Goal: Navigation & Orientation: Understand site structure

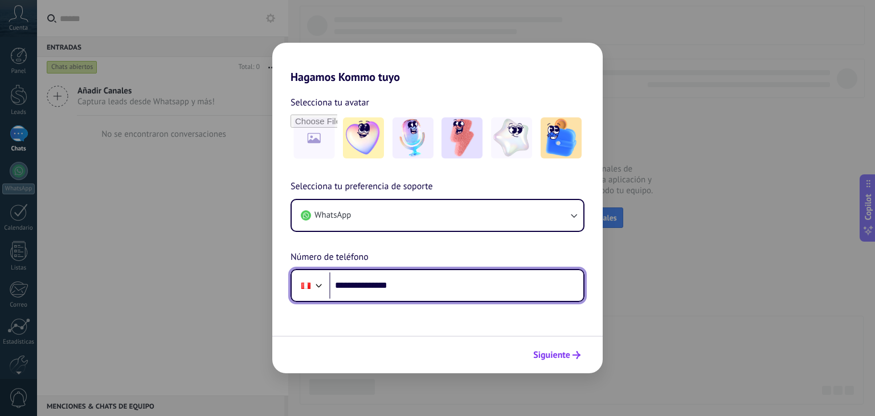
type input "**********"
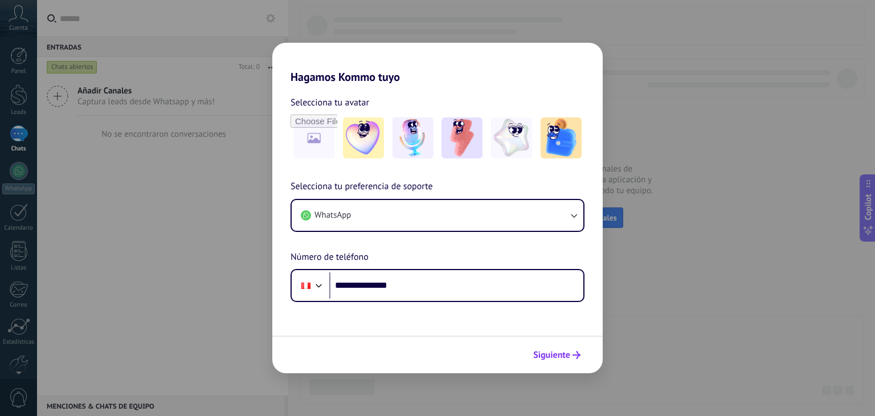
click at [545, 358] on span "Siguiente" at bounding box center [551, 355] width 37 height 8
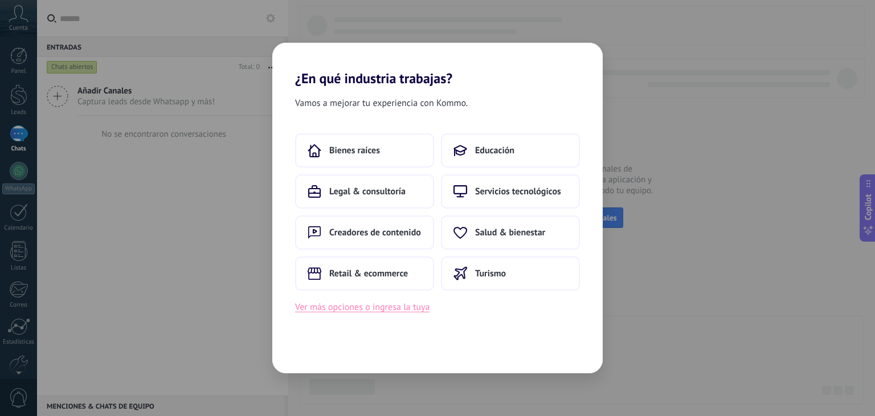
click at [394, 306] on button "Ver más opciones o ingresa la tuya" at bounding box center [362, 307] width 134 height 15
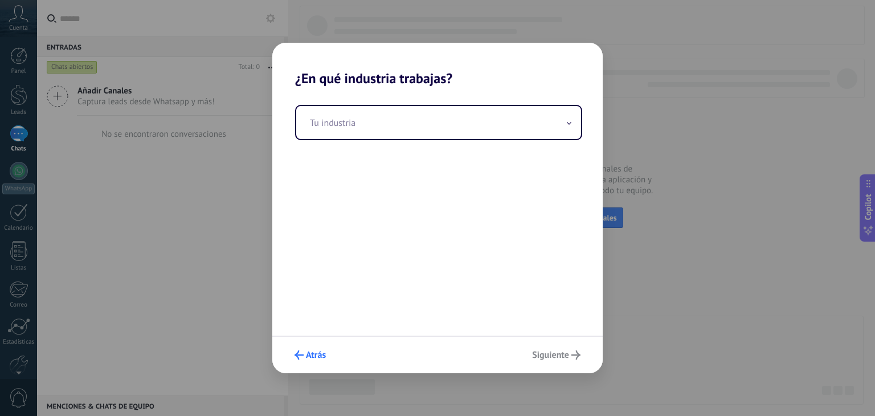
click at [310, 352] on span "Atrás" at bounding box center [316, 355] width 20 height 8
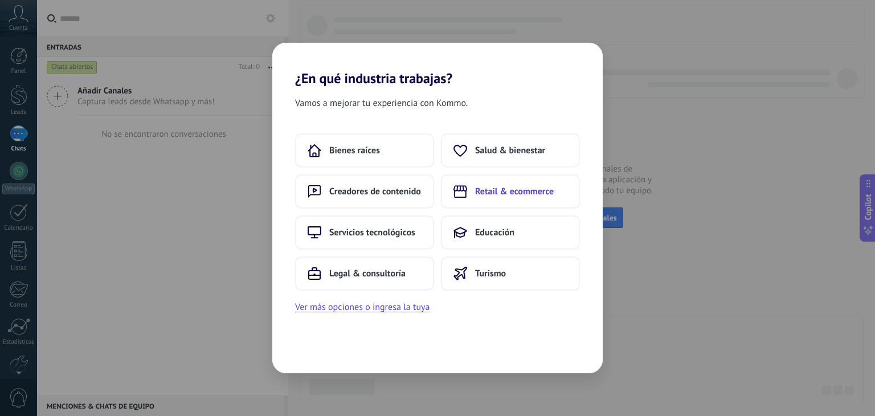
click at [507, 189] on span "Retail & ecommerce" at bounding box center [514, 191] width 79 height 11
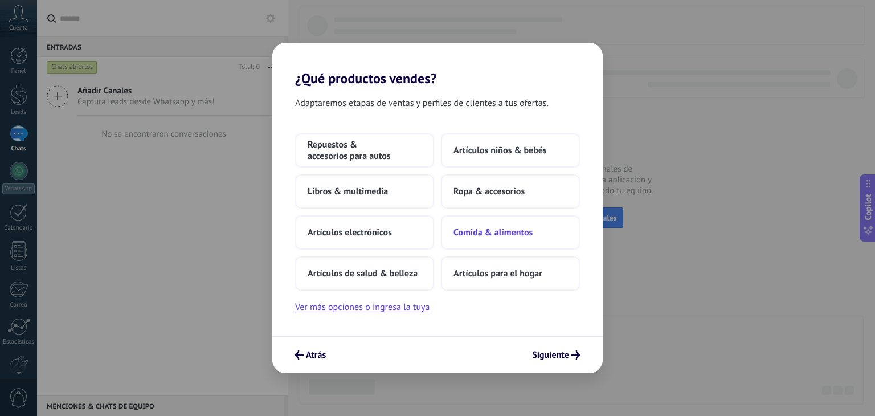
click at [503, 232] on span "Comida & alimentos" at bounding box center [492, 232] width 79 height 11
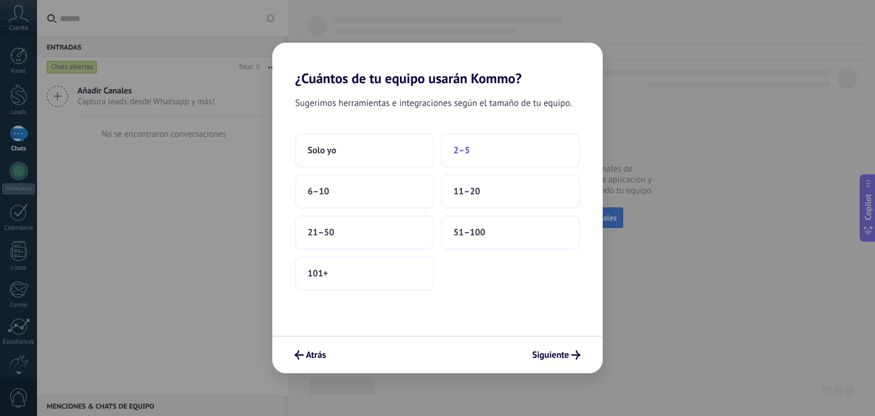
click at [507, 154] on button "2–5" at bounding box center [510, 150] width 139 height 34
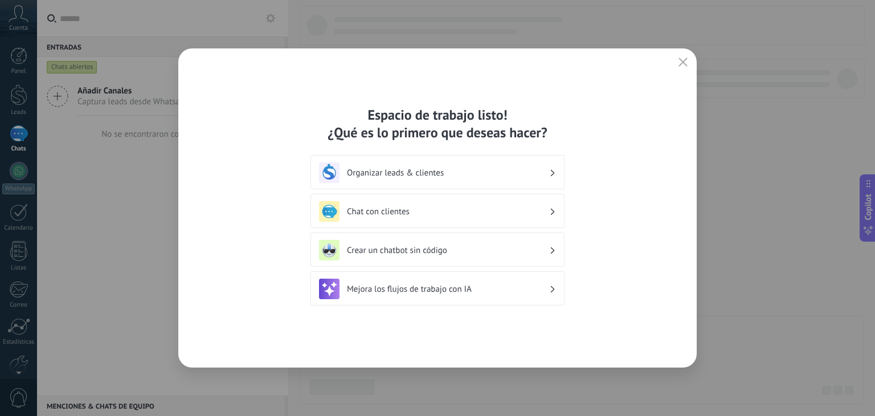
click at [558, 251] on div "Crear un chatbot sin código" at bounding box center [437, 249] width 254 height 34
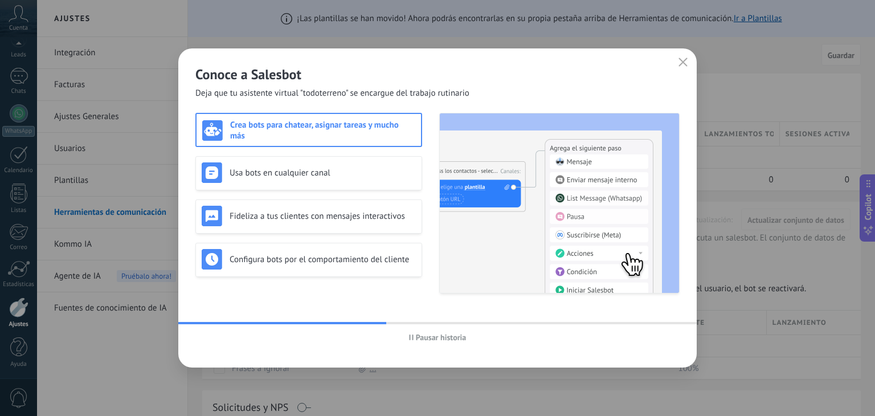
click at [415, 338] on span "Pausar historia" at bounding box center [438, 337] width 58 height 8
click at [329, 64] on div "Conoce a Salesbot [PERSON_NAME] que tu asistente virtual "todoterreno" se encar…" at bounding box center [437, 73] width 518 height 51
click at [428, 342] on button "Iniciar historia" at bounding box center [437, 337] width 66 height 17
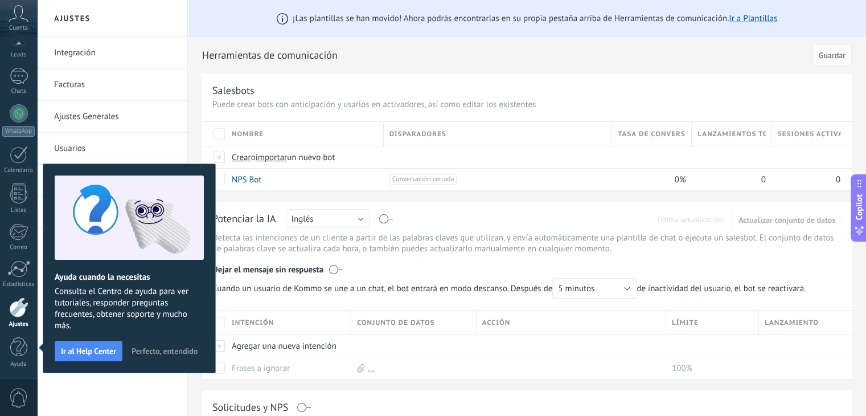
click at [184, 347] on span "Perfecto, entendido" at bounding box center [165, 351] width 66 height 8
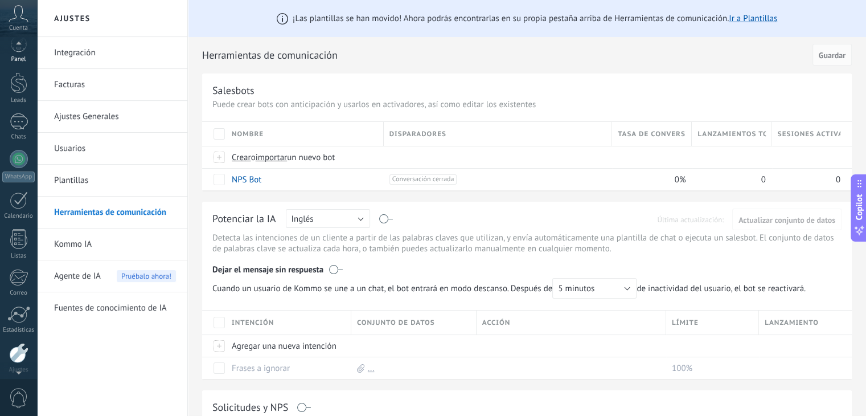
scroll to position [0, 0]
click at [19, 50] on div at bounding box center [18, 55] width 17 height 17
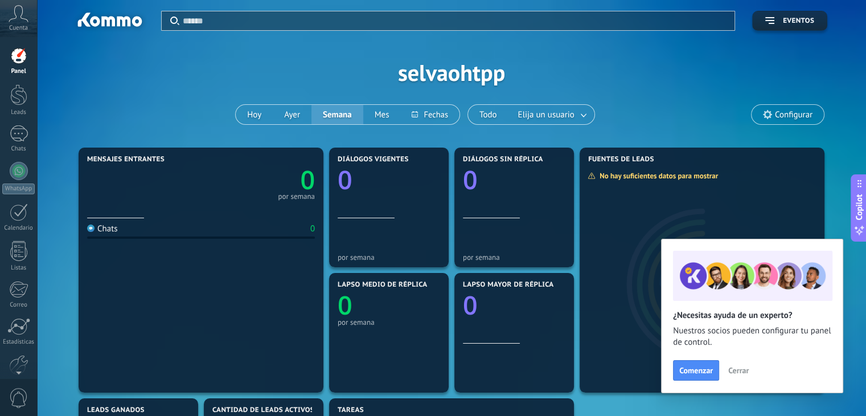
click at [736, 372] on span "Cerrar" at bounding box center [738, 370] width 21 height 8
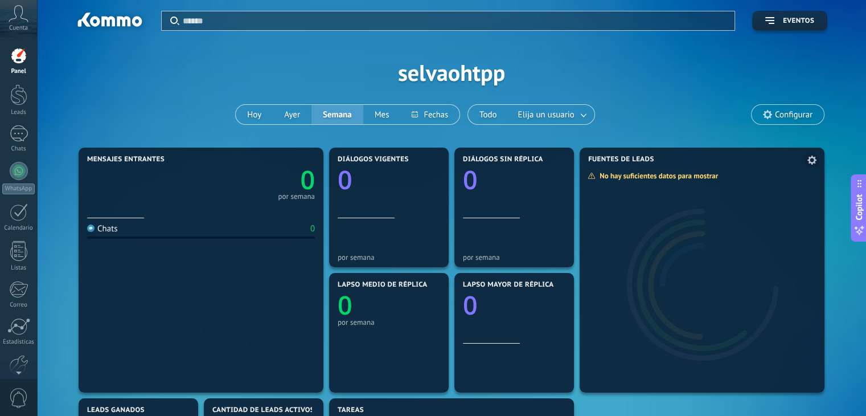
click at [697, 246] on div at bounding box center [702, 279] width 245 height 228
click at [617, 178] on div "No hay suficientes datos para mostrar" at bounding box center [657, 176] width 138 height 10
click at [372, 178] on icon "0" at bounding box center [389, 176] width 103 height 26
click at [556, 110] on span "Elija un usuario" at bounding box center [546, 114] width 61 height 15
click at [562, 112] on span "Elija un usuario" at bounding box center [546, 114] width 61 height 15
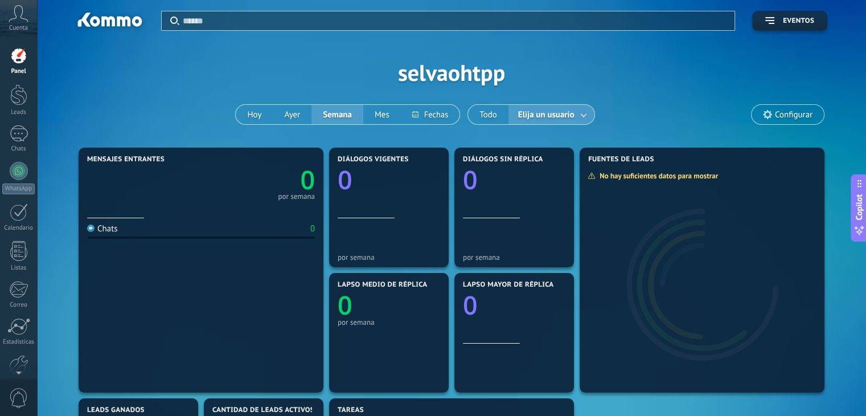
click at [788, 112] on span "Configurar" at bounding box center [794, 115] width 38 height 10
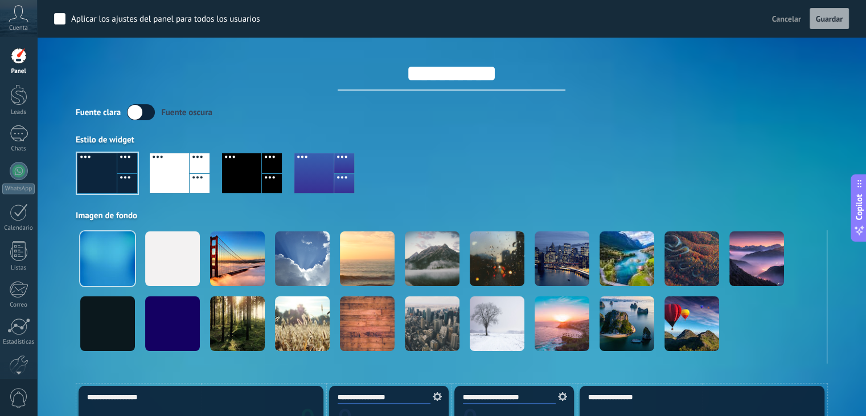
click at [792, 23] on span "Cancelar" at bounding box center [786, 19] width 29 height 10
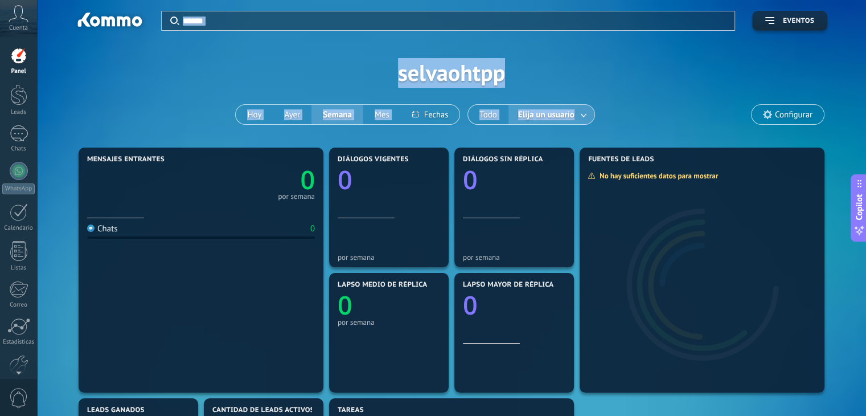
drag, startPoint x: 862, startPoint y: 83, endPoint x: 874, endPoint y: 141, distance: 59.4
click at [866, 141] on html ".abccls-1,.abccls-2{fill-rule:evenodd}.abccls-2{fill:#fff} .abfcls-1{fill:none}…" at bounding box center [433, 208] width 866 height 416
click at [806, 83] on div "Aplicar Eventos selvaohtpp [DATE] [DATE] Semana Mes Todo Elija un usuario Confi…" at bounding box center [451, 72] width 795 height 145
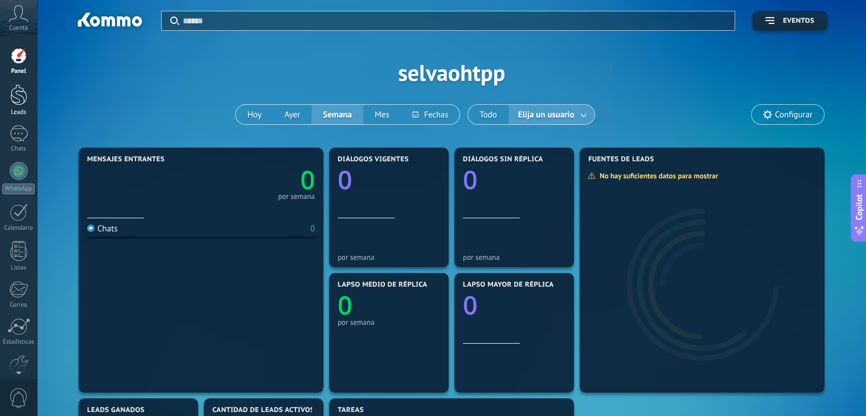
click at [11, 100] on div at bounding box center [18, 94] width 17 height 21
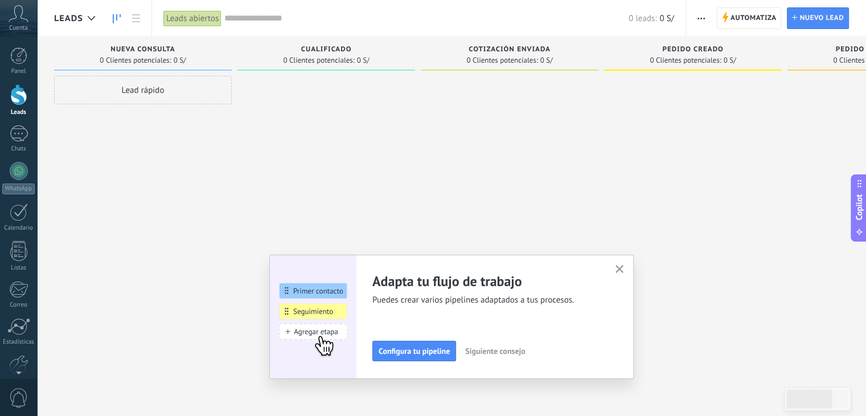
click at [491, 351] on span "Siguiente consejo" at bounding box center [495, 351] width 60 height 8
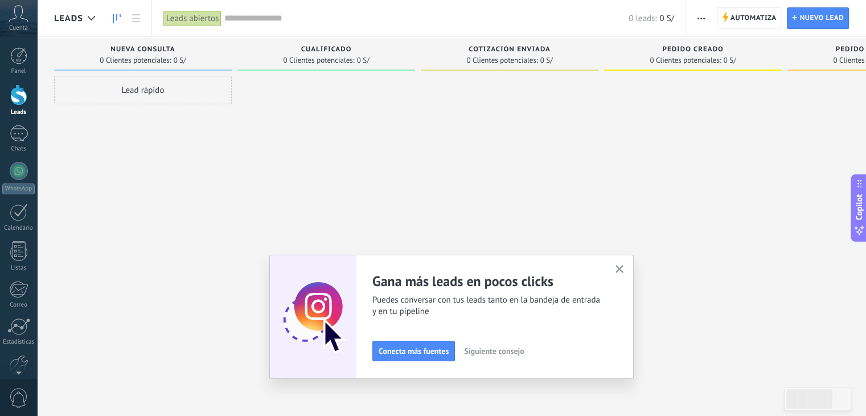
click at [494, 351] on span "Siguiente consejo" at bounding box center [494, 351] width 60 height 8
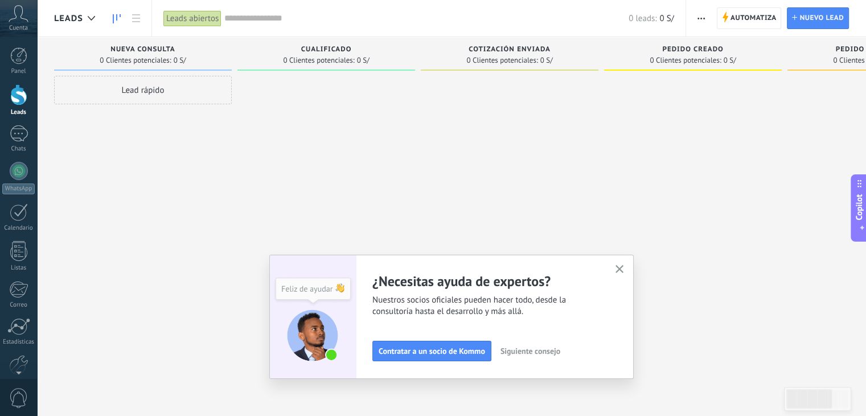
click at [545, 347] on span "Siguiente consejo" at bounding box center [531, 351] width 60 height 8
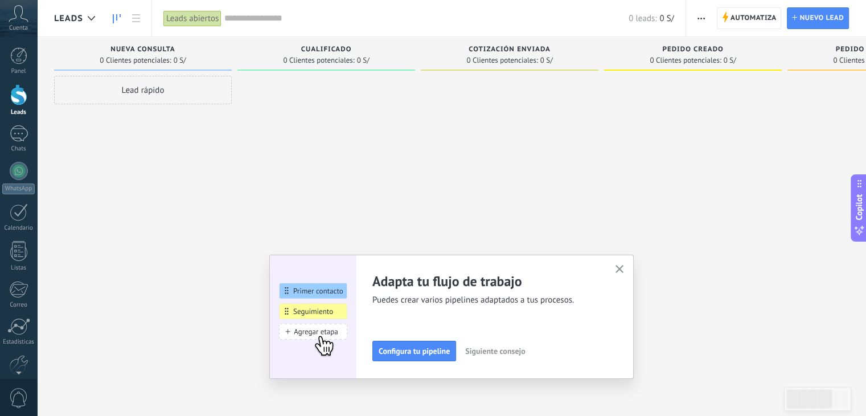
click at [508, 355] on span "Siguiente consejo" at bounding box center [495, 351] width 60 height 8
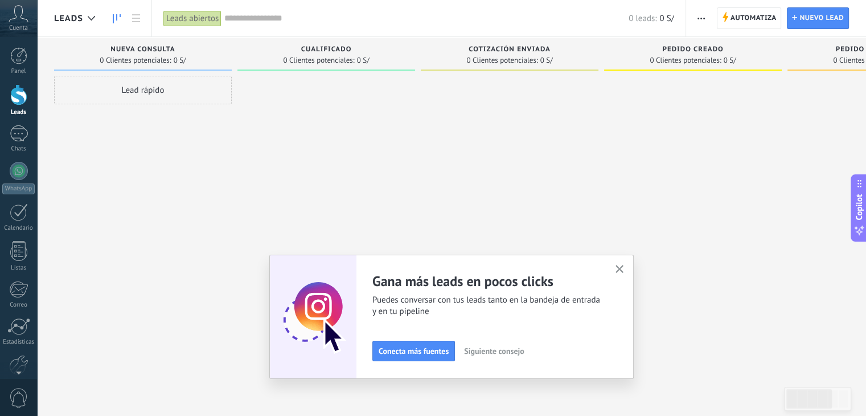
click at [510, 353] on span "Siguiente consejo" at bounding box center [494, 351] width 60 height 8
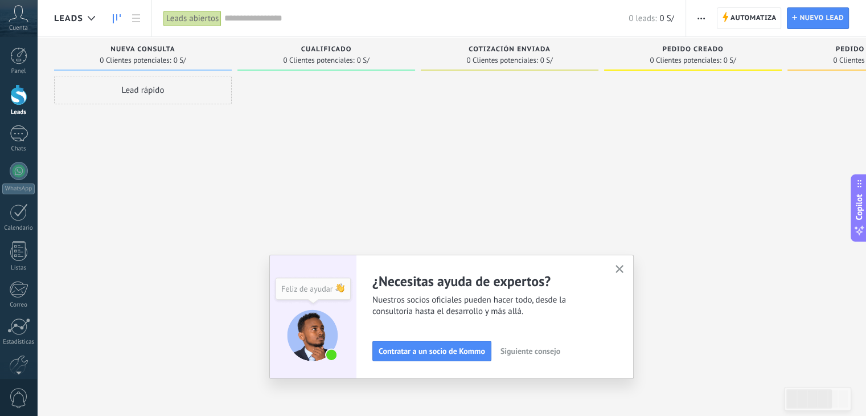
click at [624, 266] on icon "button" at bounding box center [620, 269] width 9 height 9
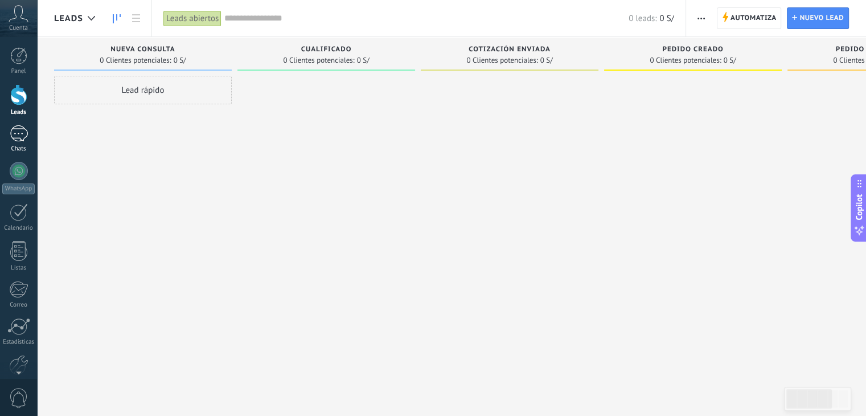
click at [18, 140] on div at bounding box center [19, 133] width 18 height 17
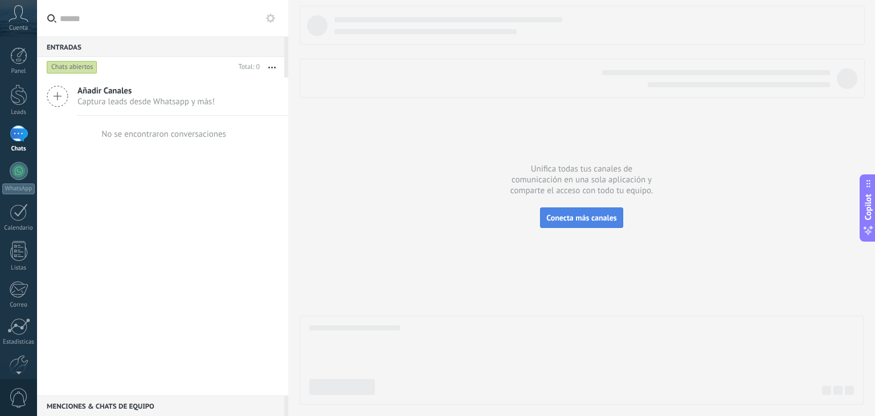
click at [592, 213] on span "Conecta más canales" at bounding box center [581, 217] width 70 height 10
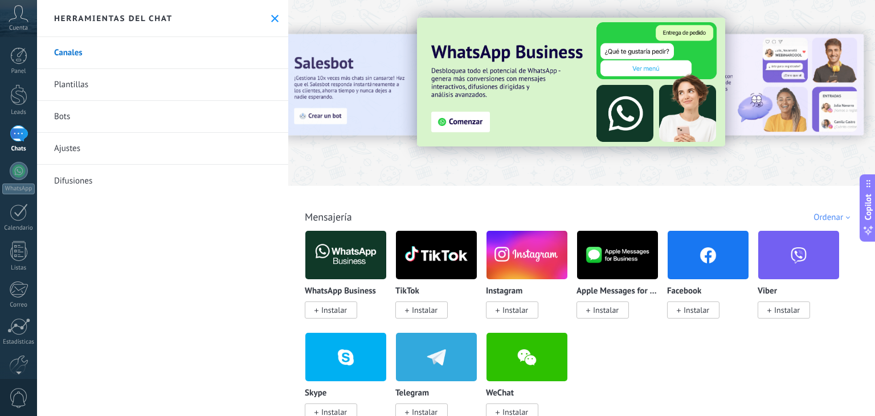
click at [501, 312] on span "Instalar" at bounding box center [512, 309] width 52 height 17
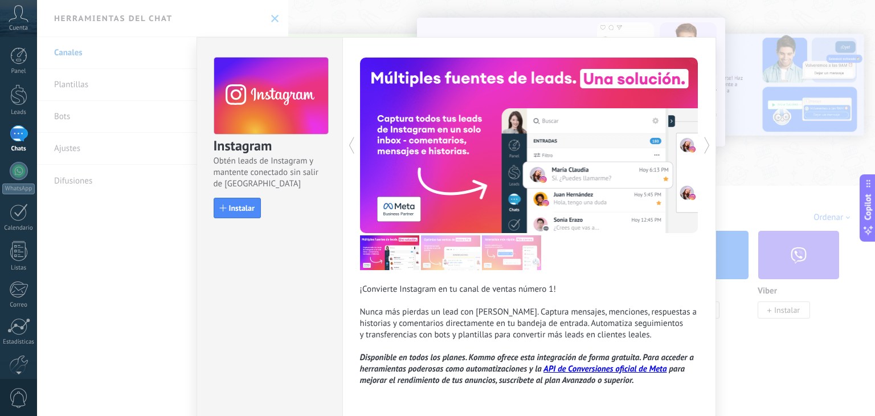
click at [316, 13] on div "Instagram Obtén leads de Instagram y mantente conectado sin salir de Kommo Inst…" at bounding box center [456, 208] width 838 height 416
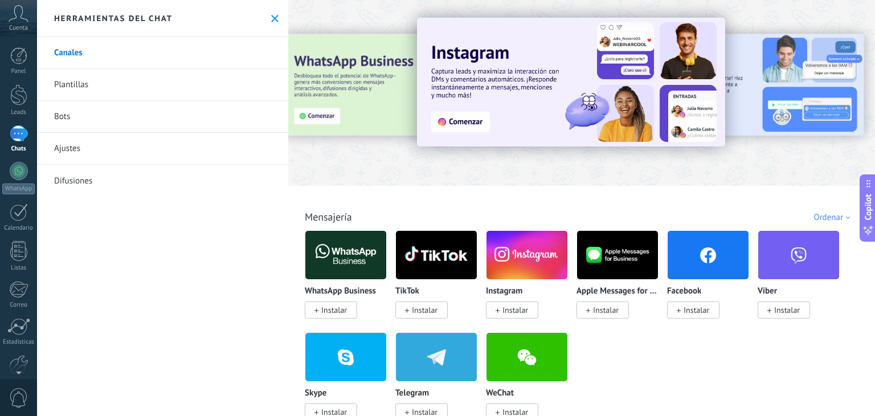
click at [85, 86] on link "Plantillas" at bounding box center [162, 85] width 251 height 32
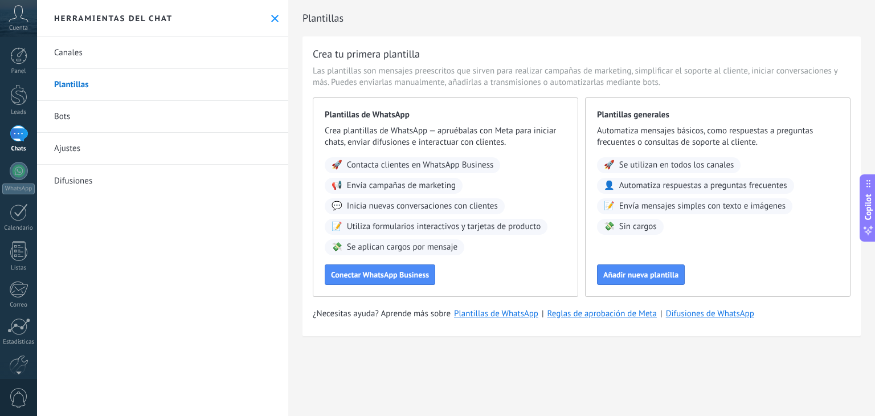
click at [75, 117] on link "Bots" at bounding box center [162, 117] width 251 height 32
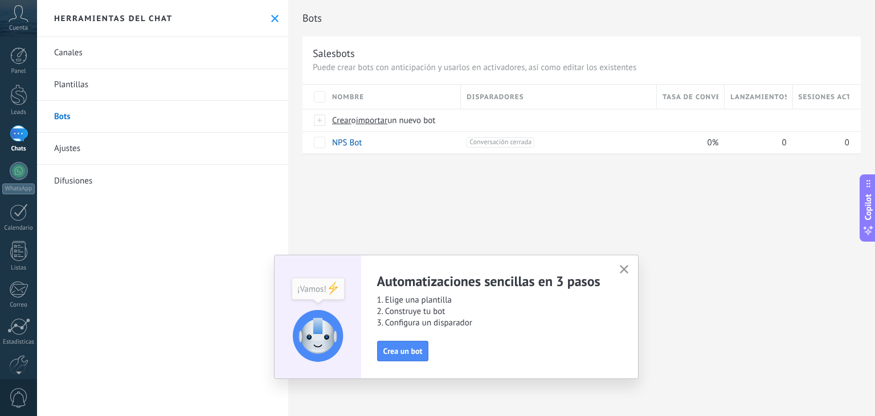
click at [134, 143] on link "Ajustes" at bounding box center [162, 149] width 251 height 32
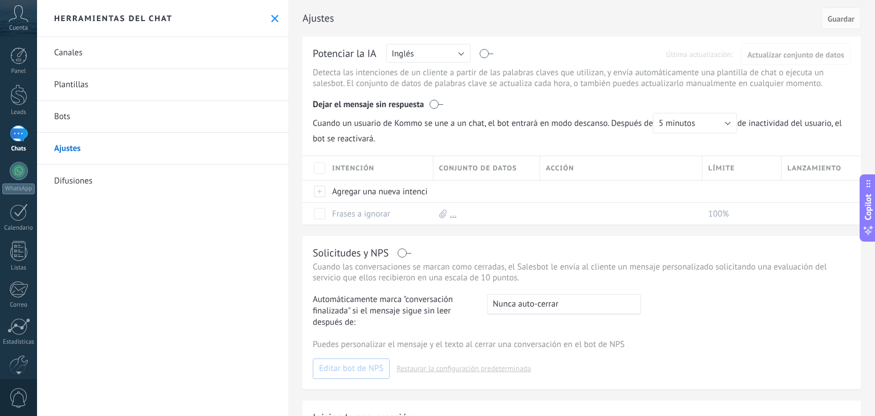
click at [103, 178] on link "Difusiones" at bounding box center [162, 181] width 251 height 32
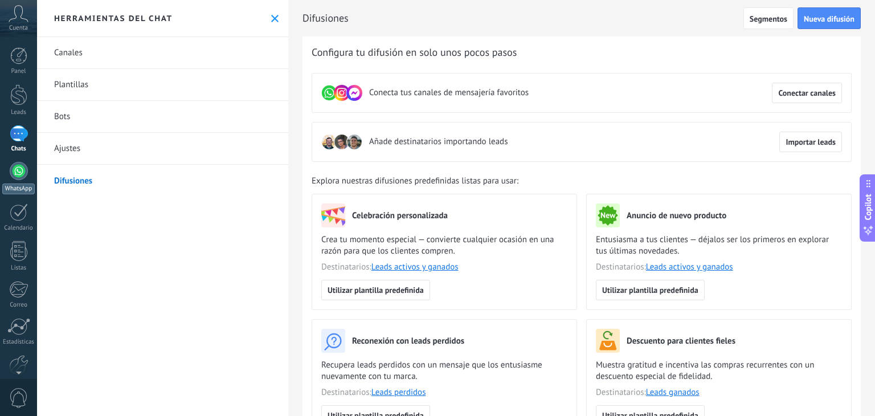
click at [12, 174] on div at bounding box center [19, 171] width 18 height 18
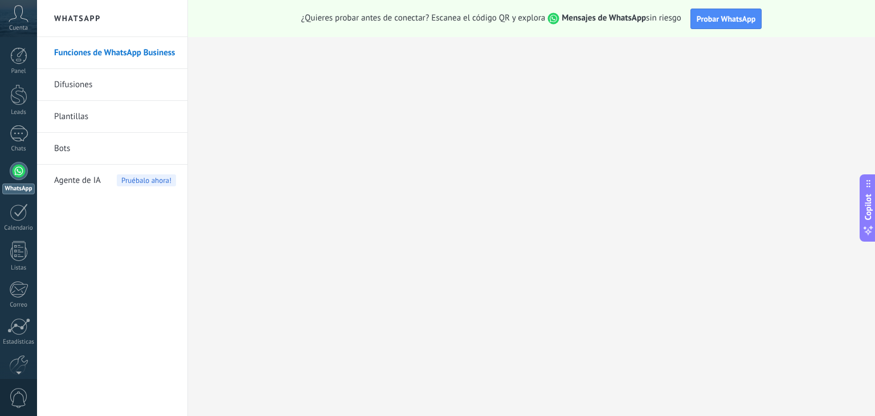
click at [80, 80] on link "Difusiones" at bounding box center [115, 85] width 122 height 32
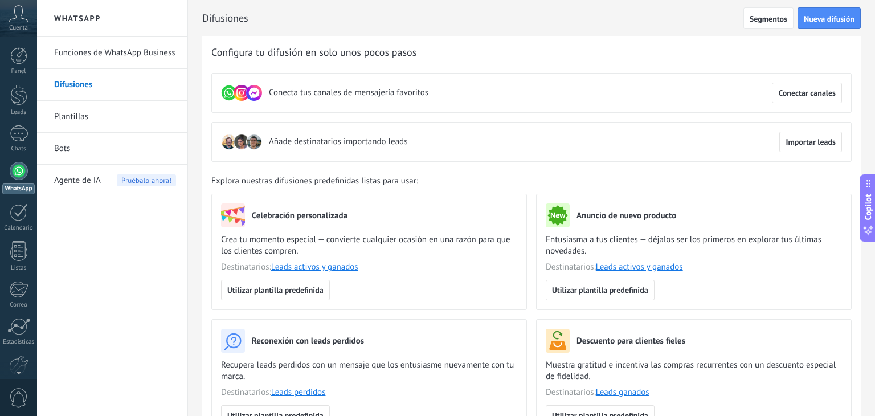
click at [82, 121] on link "Plantillas" at bounding box center [115, 117] width 122 height 32
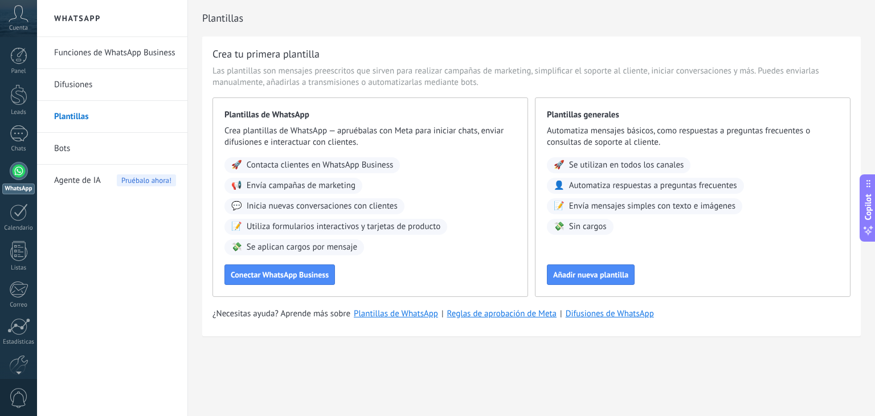
click at [14, 176] on div at bounding box center [19, 171] width 18 height 18
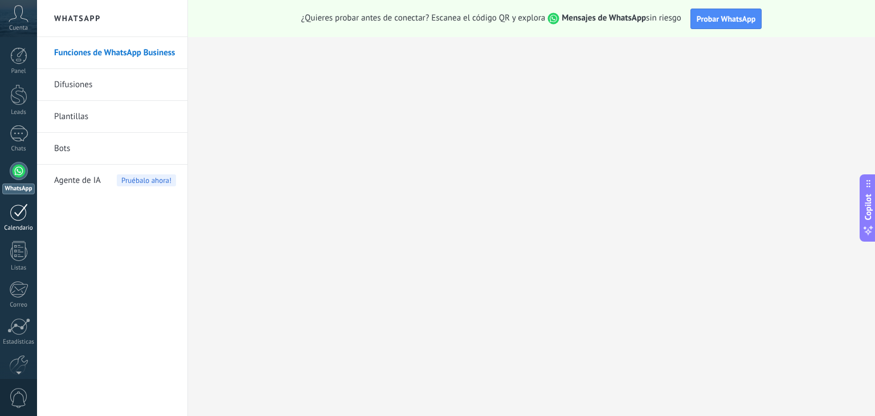
click at [21, 214] on div at bounding box center [19, 212] width 18 height 18
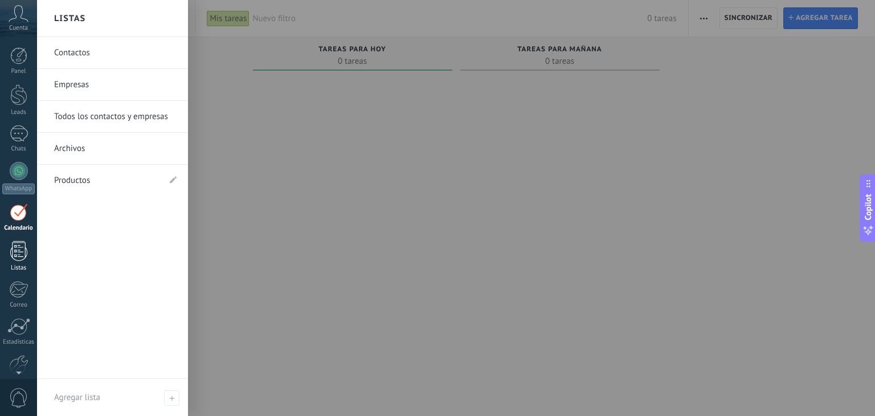
click at [24, 266] on div "Listas" at bounding box center [18, 267] width 33 height 7
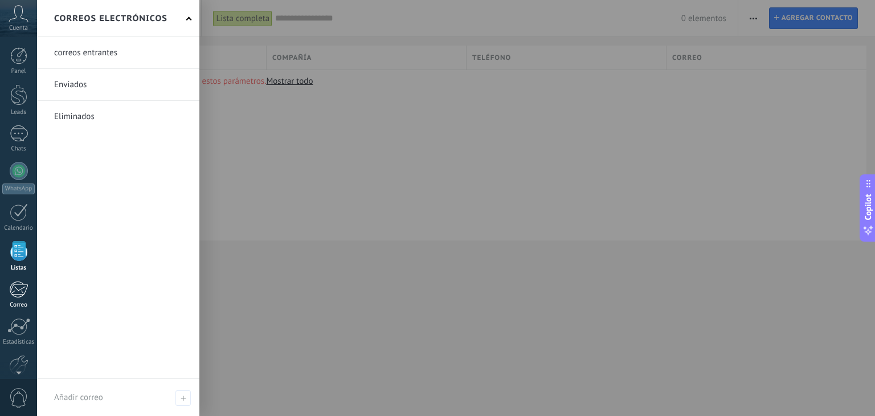
click at [25, 288] on div at bounding box center [18, 289] width 19 height 17
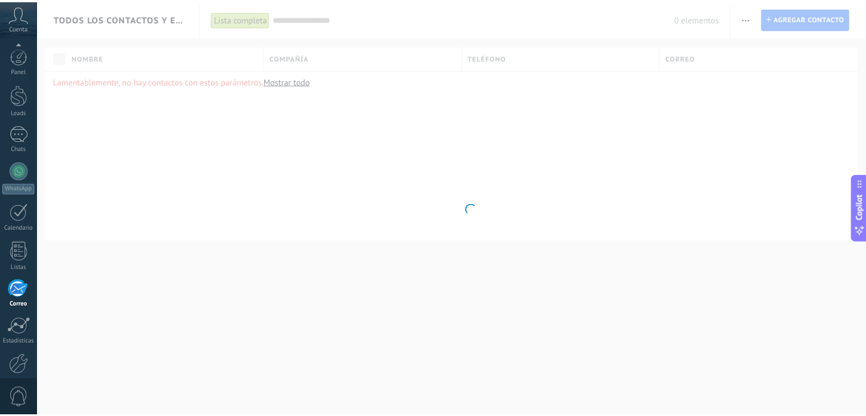
scroll to position [58, 0]
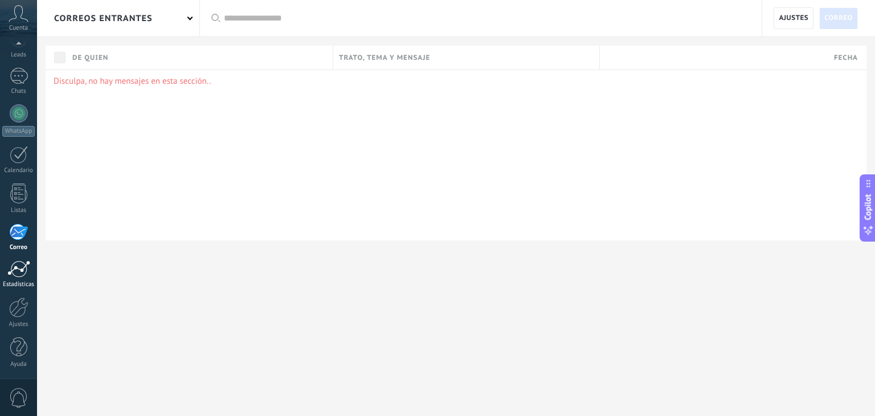
click at [23, 277] on link "Estadísticas" at bounding box center [18, 274] width 37 height 28
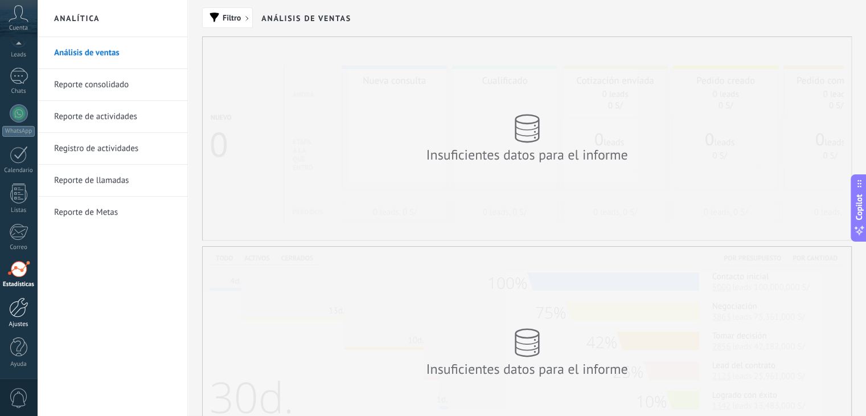
click at [23, 317] on link "Ajustes" at bounding box center [18, 312] width 37 height 31
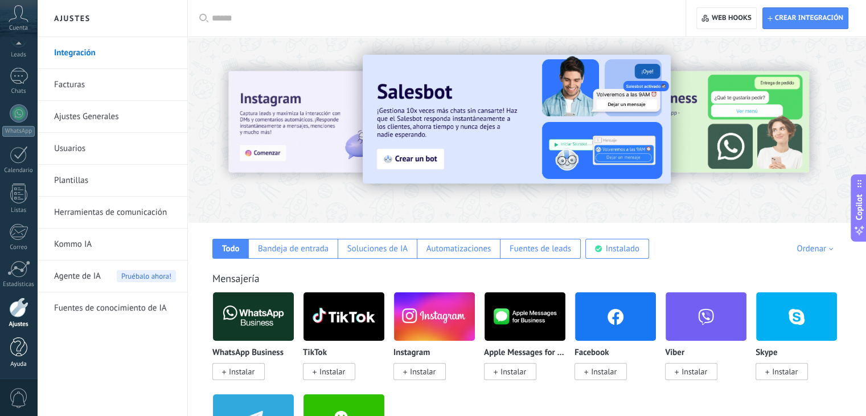
click at [7, 351] on link "Ayuda" at bounding box center [18, 352] width 37 height 31
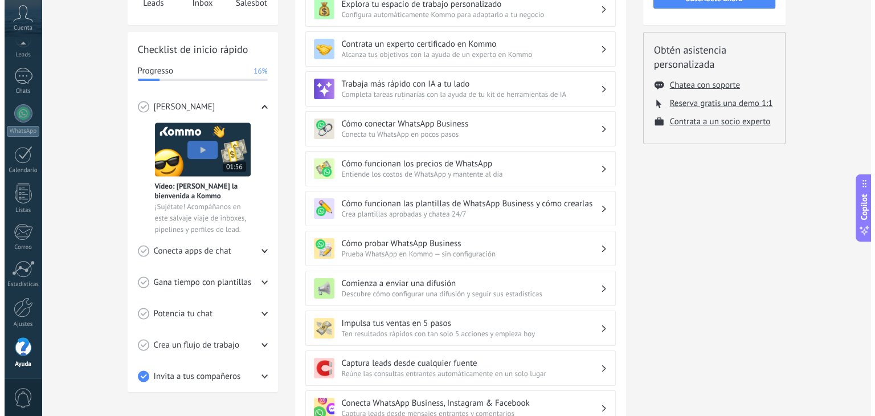
scroll to position [126, 0]
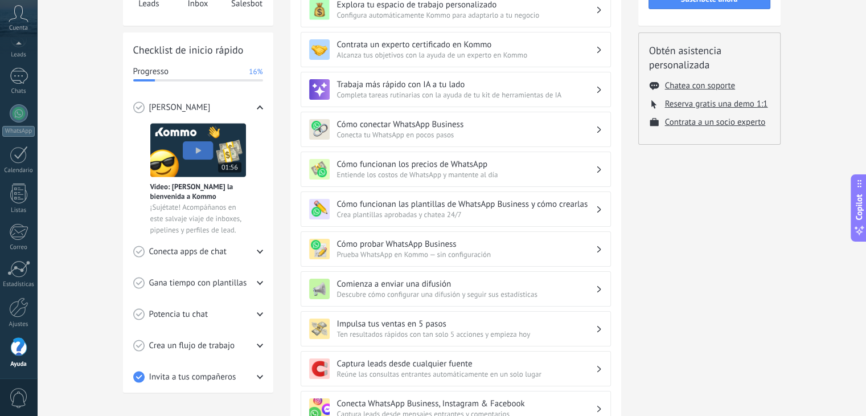
click at [860, 212] on span "Copilot" at bounding box center [859, 207] width 11 height 26
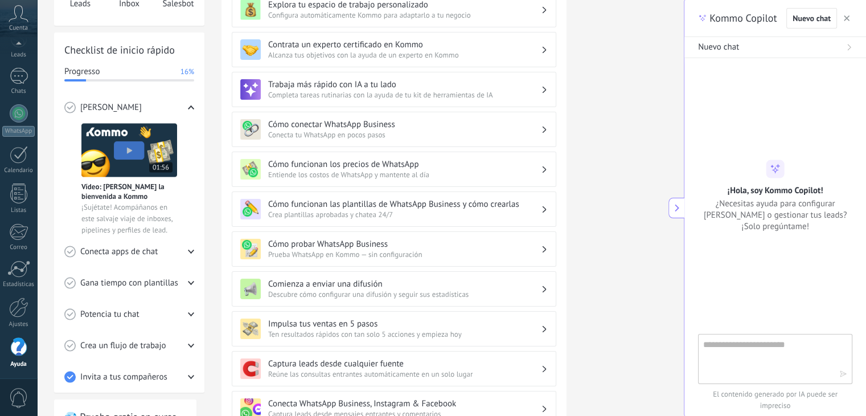
click at [852, 17] on button "button" at bounding box center [846, 18] width 11 height 14
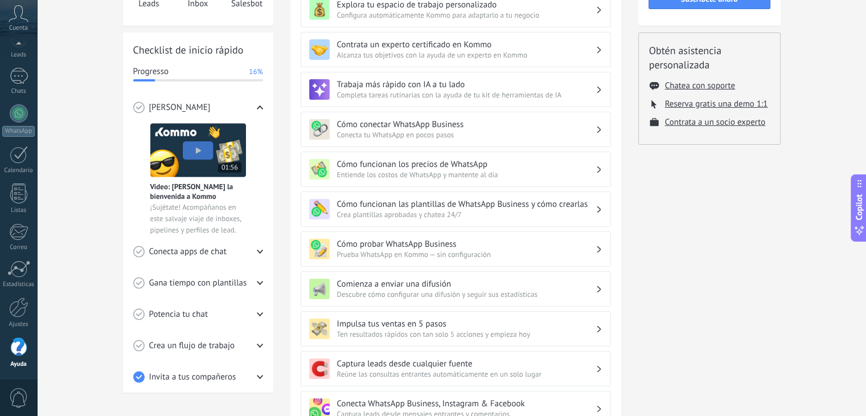
click at [196, 155] on img at bounding box center [198, 150] width 96 height 54
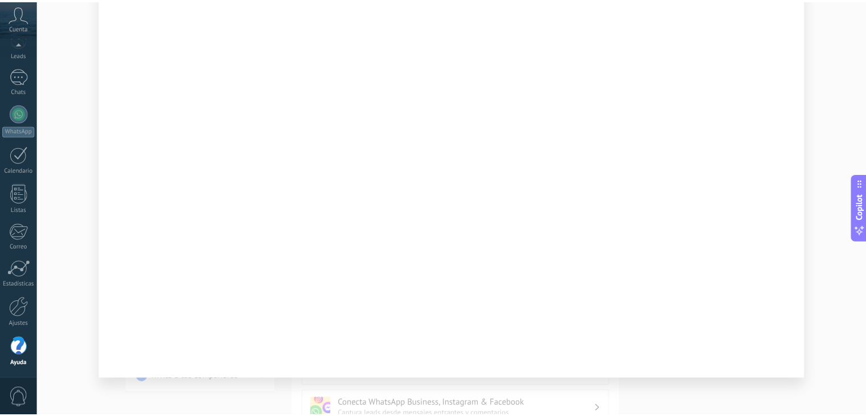
scroll to position [0, 0]
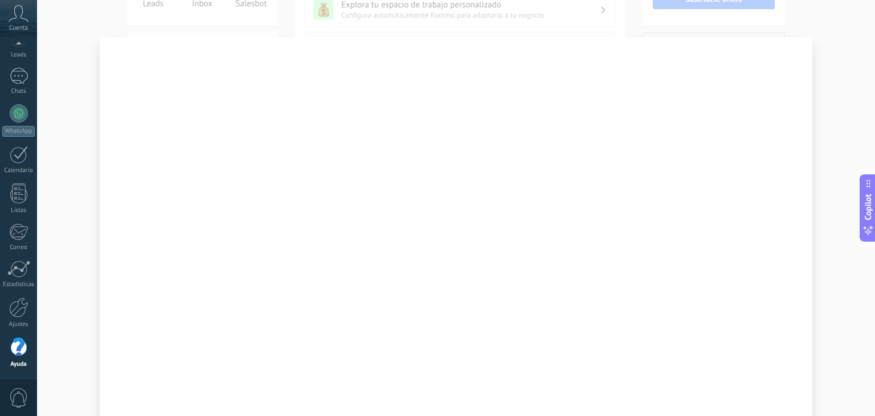
click at [841, 127] on div at bounding box center [456, 208] width 838 height 416
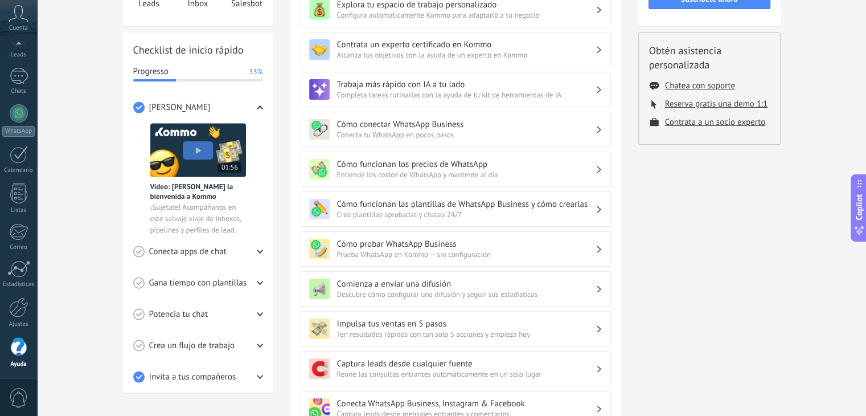
click at [214, 256] on div "Conecta apps de chat" at bounding box center [198, 251] width 130 height 31
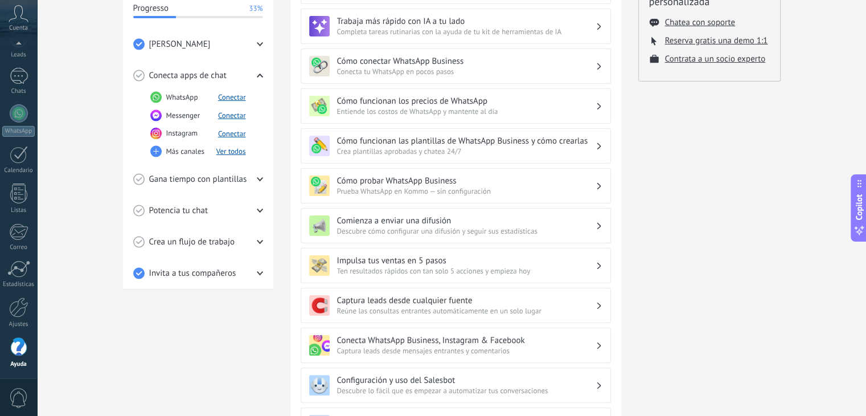
scroll to position [191, 0]
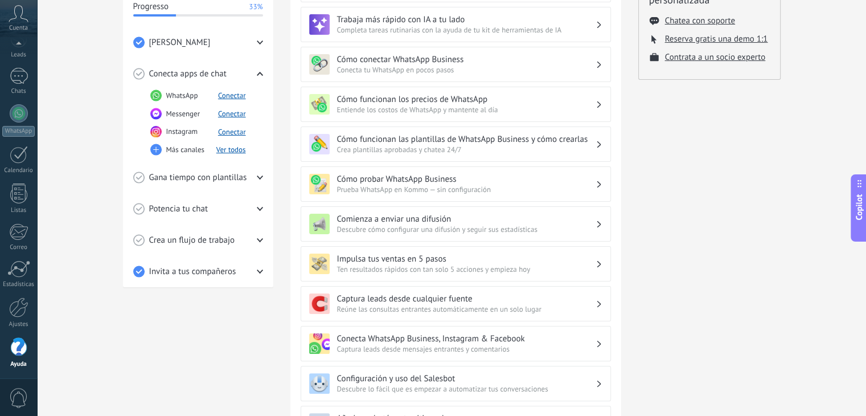
click at [446, 384] on span "Descubre lo fácil que es empezar a automatizar tus conversaciones" at bounding box center [466, 389] width 259 height 10
